Goal: Information Seeking & Learning: Find specific fact

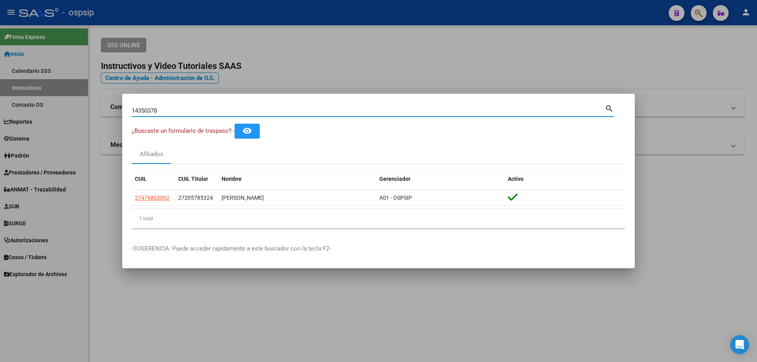
type input "14350378"
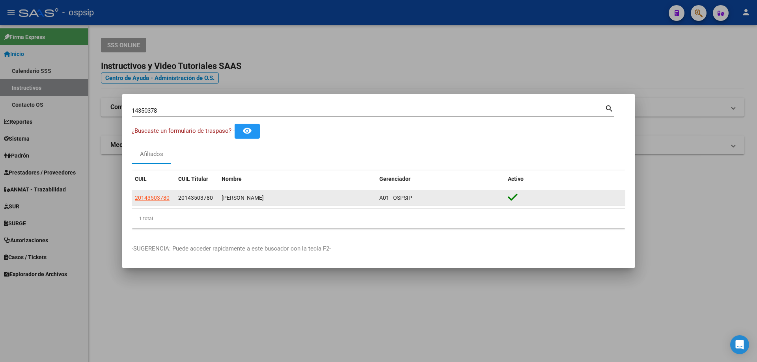
click at [160, 194] on app-link-go-to "20143503780" at bounding box center [152, 198] width 35 height 9
click at [161, 197] on span "20143503780" at bounding box center [152, 198] width 35 height 6
type textarea "20143503780"
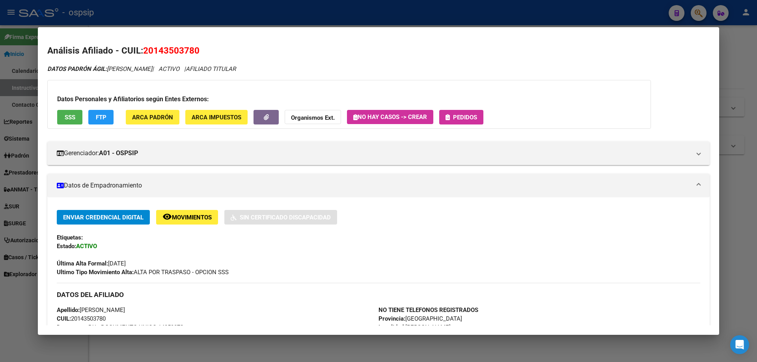
click at [468, 115] on span "Pedidos" at bounding box center [465, 117] width 24 height 7
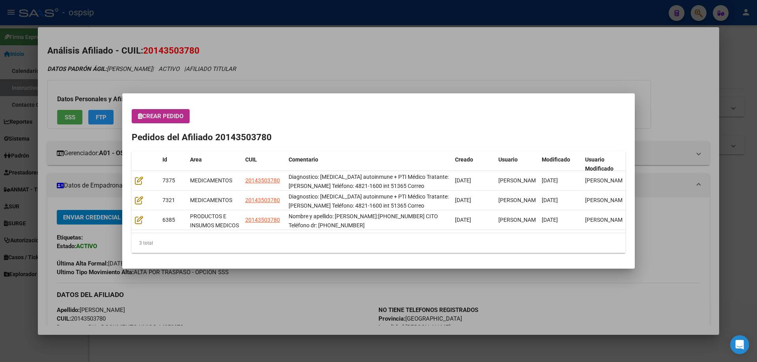
click at [324, 54] on div at bounding box center [378, 181] width 757 height 362
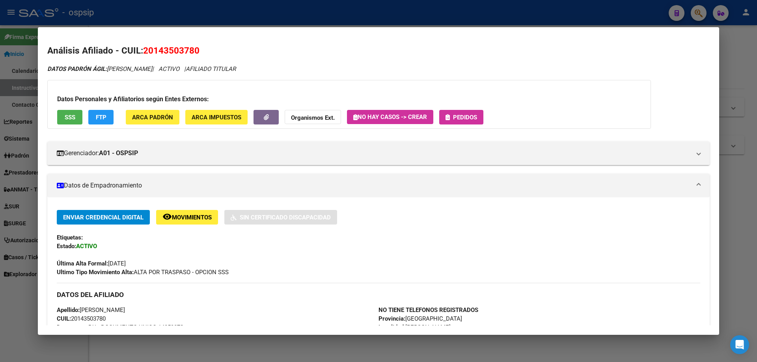
click at [174, 14] on div at bounding box center [378, 181] width 757 height 362
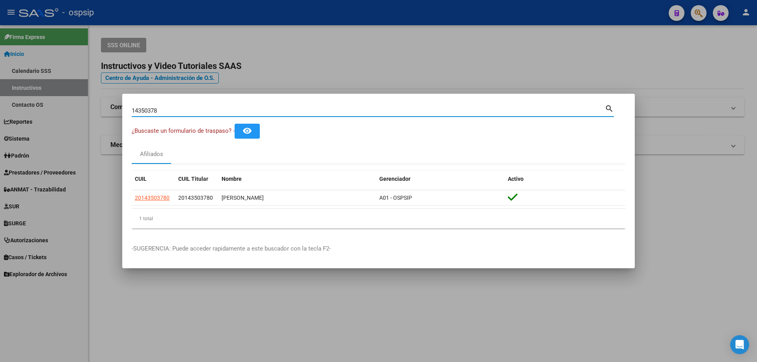
drag, startPoint x: 116, startPoint y: 104, endPoint x: 0, endPoint y: 33, distance: 136.5
click at [0, 37] on div "14350378 Buscar (apellido, dni, cuil, nro traspaso, cuit, obra social) search ¿…" at bounding box center [378, 181] width 757 height 362
type input "21777492"
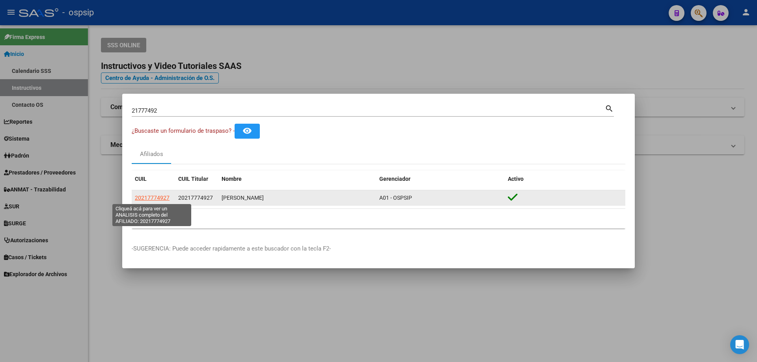
click at [155, 199] on span "20217774927" at bounding box center [152, 198] width 35 height 6
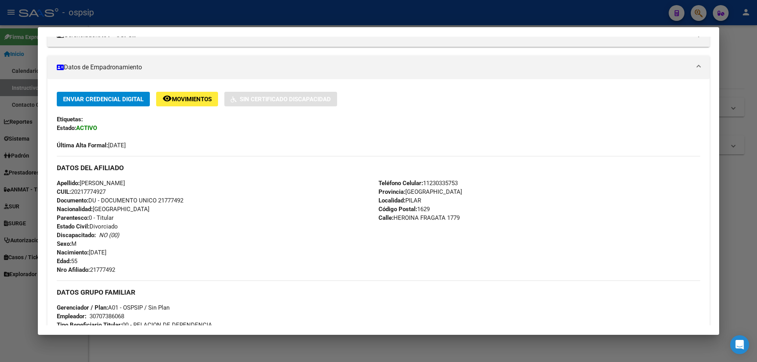
scroll to position [276, 0]
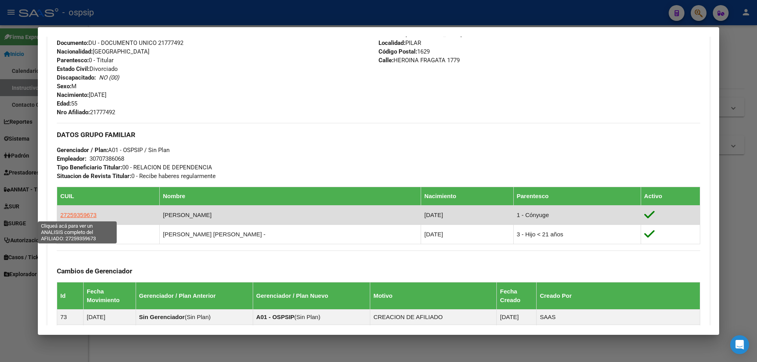
click at [70, 214] on span "27259359673" at bounding box center [78, 215] width 36 height 7
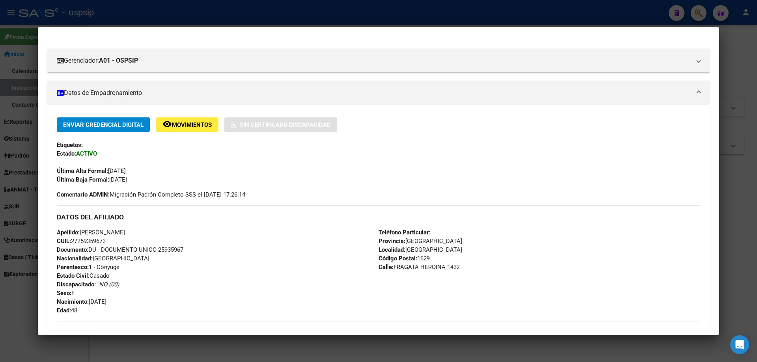
scroll to position [158, 0]
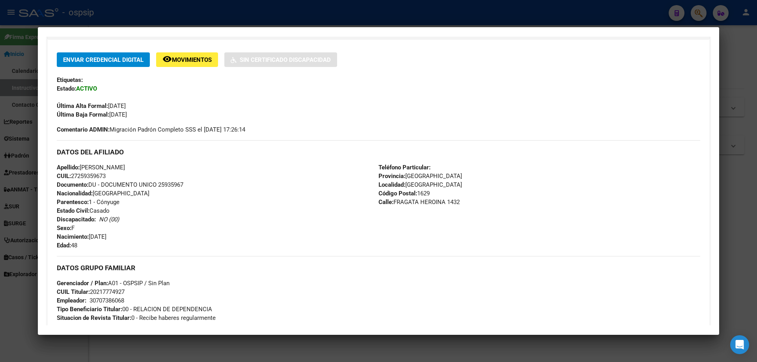
click at [179, 185] on span "Documento: DU - DOCUMENTO UNICO 25935967" at bounding box center [120, 184] width 127 height 7
copy span "25935967"
click at [138, 19] on div at bounding box center [378, 181] width 757 height 362
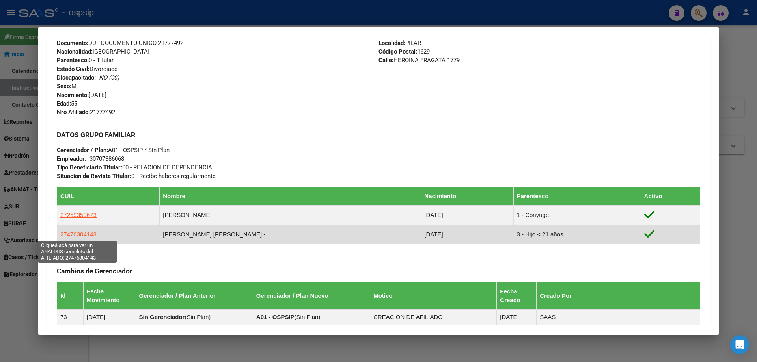
click at [84, 232] on span "27476304143" at bounding box center [78, 234] width 36 height 7
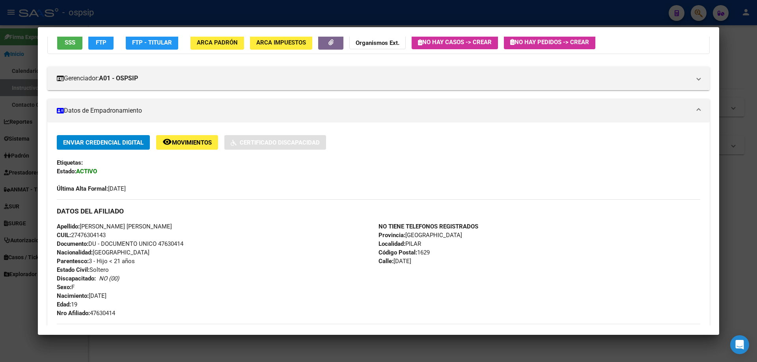
scroll to position [118, 0]
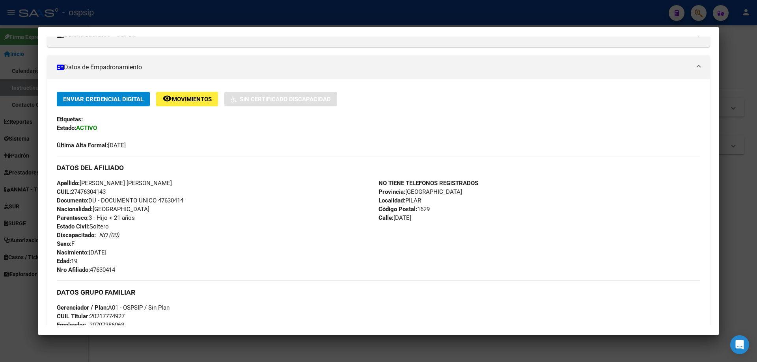
click at [155, 17] on div at bounding box center [378, 181] width 757 height 362
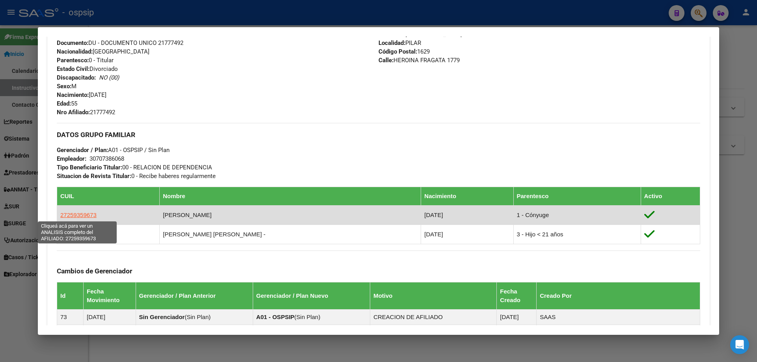
click at [73, 216] on span "27259359673" at bounding box center [78, 215] width 36 height 7
type textarea "27259359673"
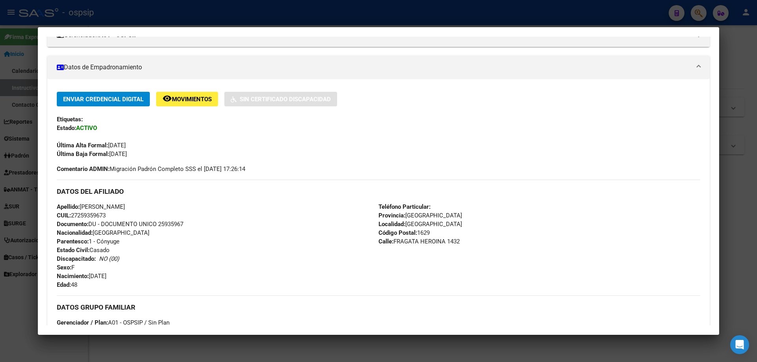
click at [173, 224] on span "Documento: DU - DOCUMENTO UNICO 25935967" at bounding box center [120, 224] width 127 height 7
copy span "25935967"
click at [216, 17] on div at bounding box center [378, 181] width 757 height 362
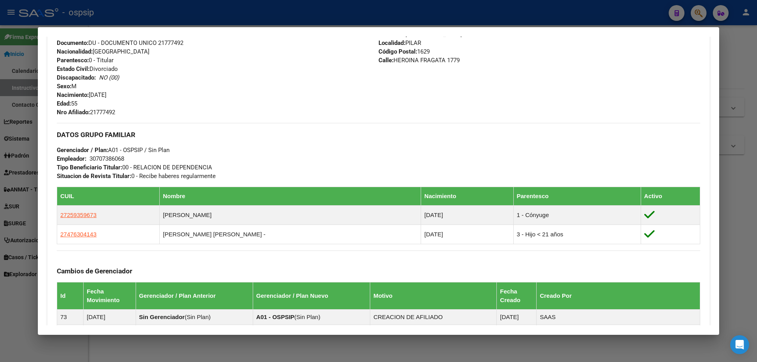
click at [162, 6] on div at bounding box center [378, 181] width 757 height 362
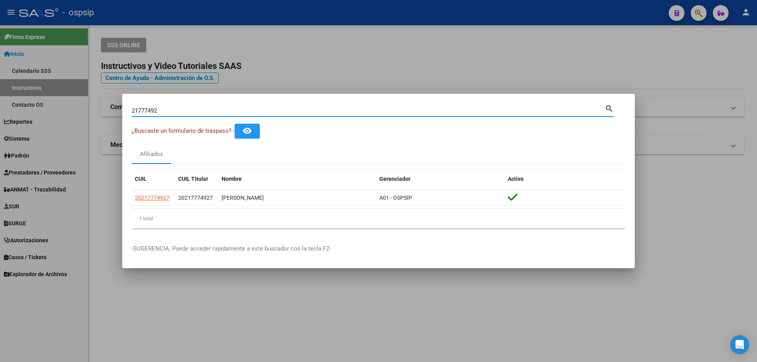
drag, startPoint x: 174, startPoint y: 111, endPoint x: 0, endPoint y: -10, distance: 211.6
click at [0, 0] on html "menu - ospsip person Firma Express Inicio Calendario SSS Instructivos Contacto …" at bounding box center [378, 181] width 757 height 362
click at [142, 110] on input "26687985" at bounding box center [368, 110] width 473 height 7
paste input "462095"
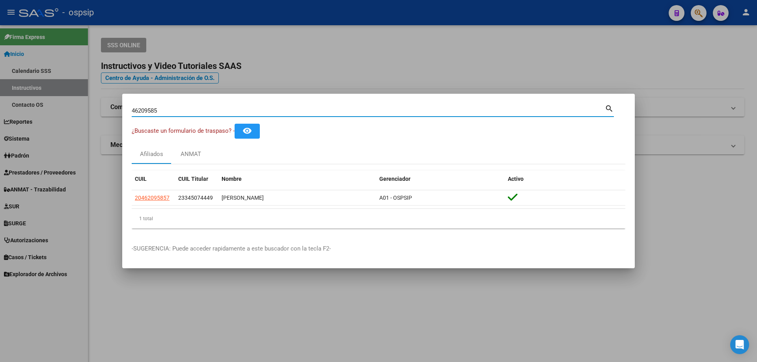
drag, startPoint x: 189, startPoint y: 111, endPoint x: 32, endPoint y: 68, distance: 163.1
click at [34, 78] on div "46209585 Buscar (apellido, dni, cuil, nro traspaso, cuit, obra social) search ¿…" at bounding box center [378, 181] width 757 height 362
drag, startPoint x: 107, startPoint y: 94, endPoint x: 0, endPoint y: 68, distance: 110.3
click at [0, 71] on div "34507444 Buscar (apellido, dni, cuil, nro traspaso, cuit, obra social) search ¿…" at bounding box center [378, 181] width 757 height 362
paste input "22589417"
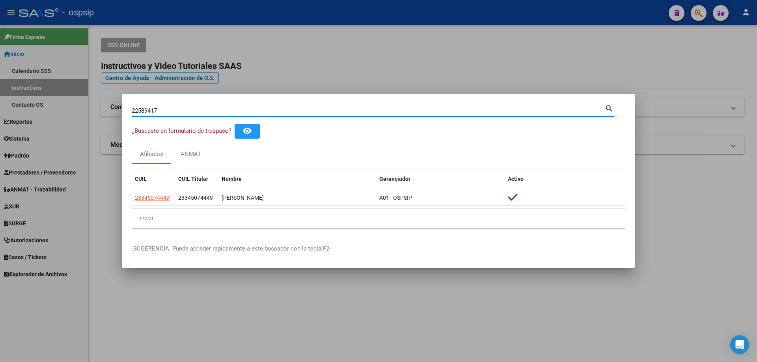
type input "22589417"
drag, startPoint x: 183, startPoint y: 104, endPoint x: 142, endPoint y: 106, distance: 40.7
click at [142, 106] on div "22589417 Buscar (apellido, dni, [PERSON_NAME], [PERSON_NAME], cuit, obra social…" at bounding box center [373, 109] width 482 height 13
drag, startPoint x: 166, startPoint y: 110, endPoint x: 63, endPoint y: 92, distance: 105.3
click at [63, 92] on div "22589417 Buscar (apellido, dni, cuil, nro traspaso, cuit, obra social) search ¿…" at bounding box center [378, 181] width 757 height 362
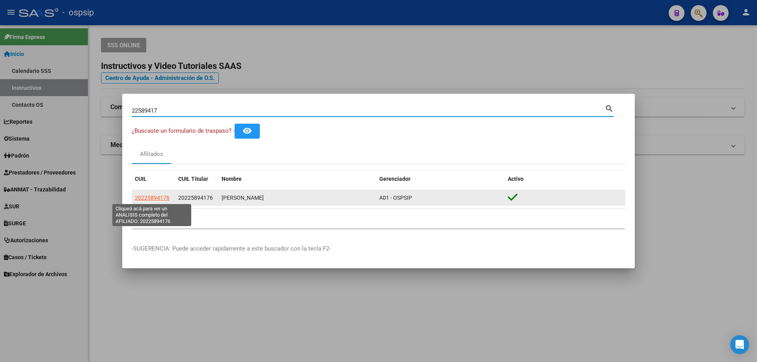
click at [149, 199] on span "20225894176" at bounding box center [152, 198] width 35 height 6
type textarea "20225894176"
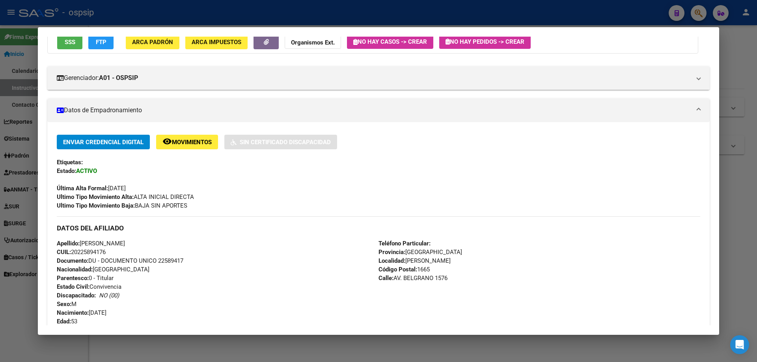
scroll to position [79, 0]
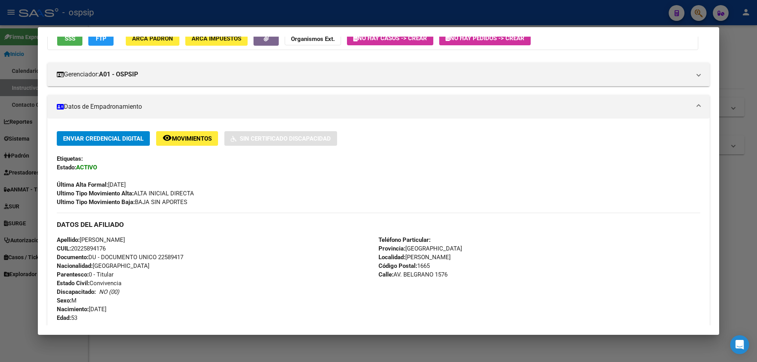
click at [175, 257] on span "Documento: DU - DOCUMENTO UNICO 22589417" at bounding box center [120, 257] width 127 height 7
copy span "22589417"
